Goal: Task Accomplishment & Management: Use online tool/utility

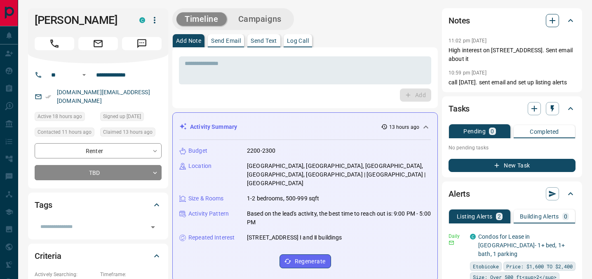
click at [555, 21] on icon "button" at bounding box center [552, 21] width 10 height 10
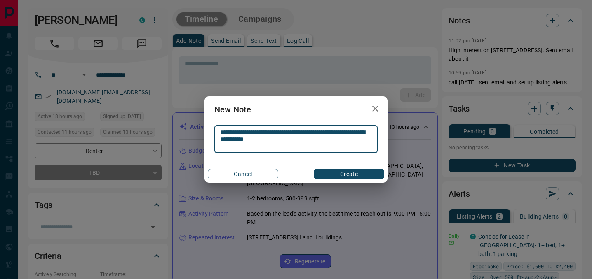
type textarea "**********"
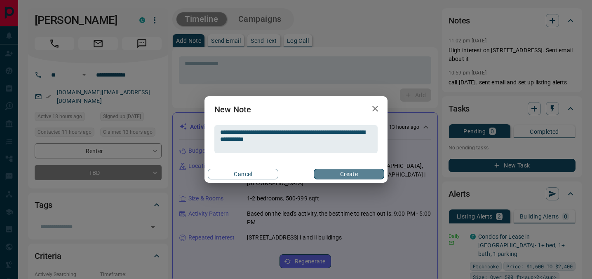
click at [350, 173] on button "Create" at bounding box center [349, 174] width 70 height 11
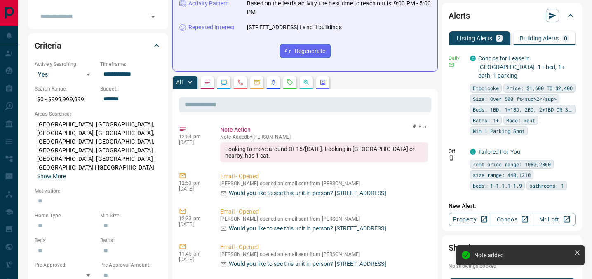
scroll to position [210, 0]
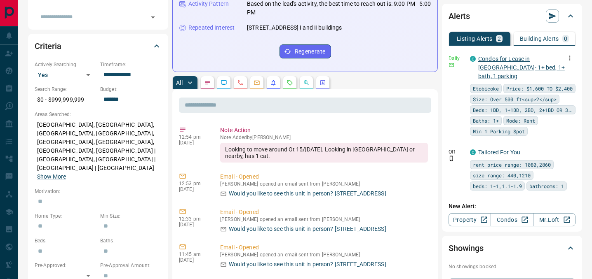
click at [514, 57] on link "Condos for Lease in [GEOGRAPHIC_DATA]- 1+ bed, 1+ bath, 1 parking" at bounding box center [521, 68] width 87 height 24
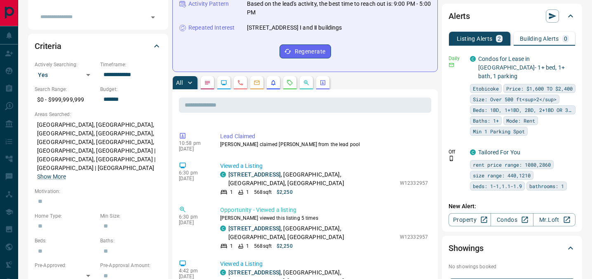
scroll to position [637, 0]
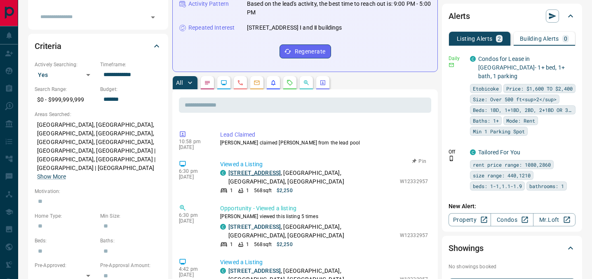
click at [278, 176] on link "[STREET_ADDRESS]" at bounding box center [254, 173] width 52 height 7
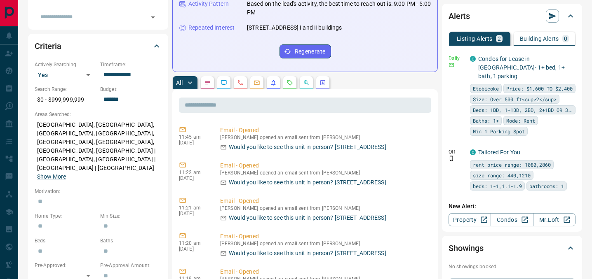
scroll to position [233, 0]
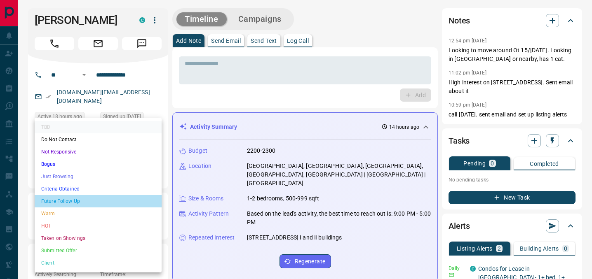
click at [92, 197] on li "Future Follow Up" at bounding box center [98, 201] width 127 height 12
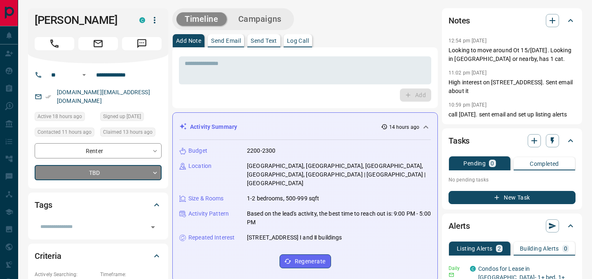
type input "*"
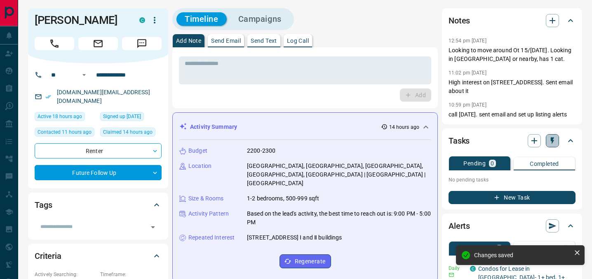
click at [553, 139] on icon "button" at bounding box center [552, 141] width 8 height 8
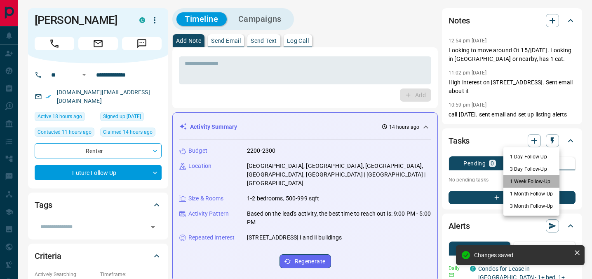
click at [535, 185] on li "1 Week Follow-Up" at bounding box center [531, 182] width 56 height 12
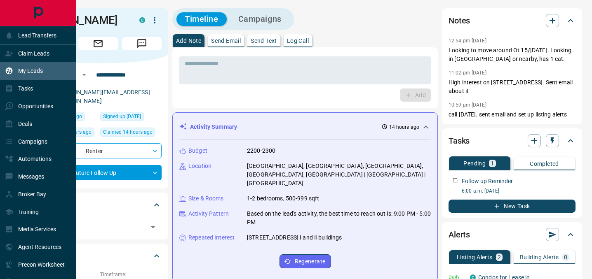
click at [12, 75] on icon at bounding box center [9, 71] width 8 height 8
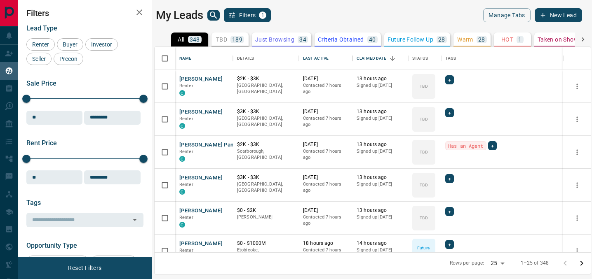
scroll to position [206, 436]
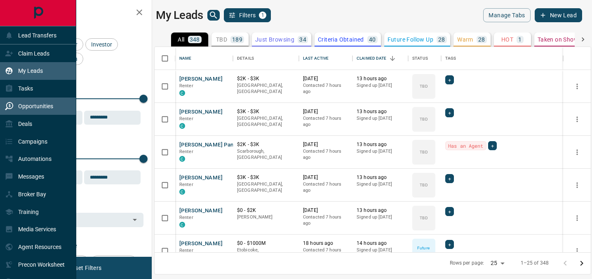
click at [39, 107] on p "Opportunities" at bounding box center [35, 106] width 35 height 7
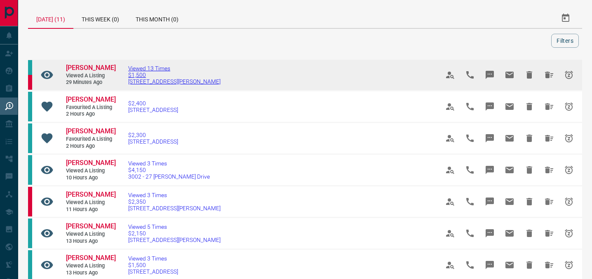
click at [158, 69] on span "Viewed 13 Times" at bounding box center [174, 68] width 92 height 7
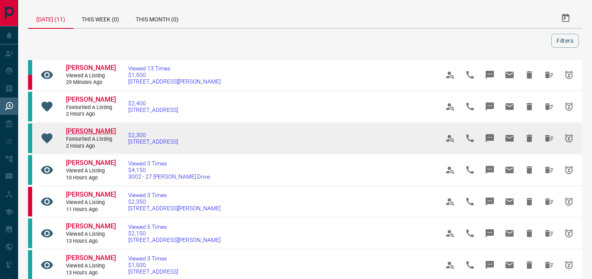
click at [73, 135] on span "[PERSON_NAME]" at bounding box center [91, 131] width 50 height 8
